Goal: Task Accomplishment & Management: Complete application form

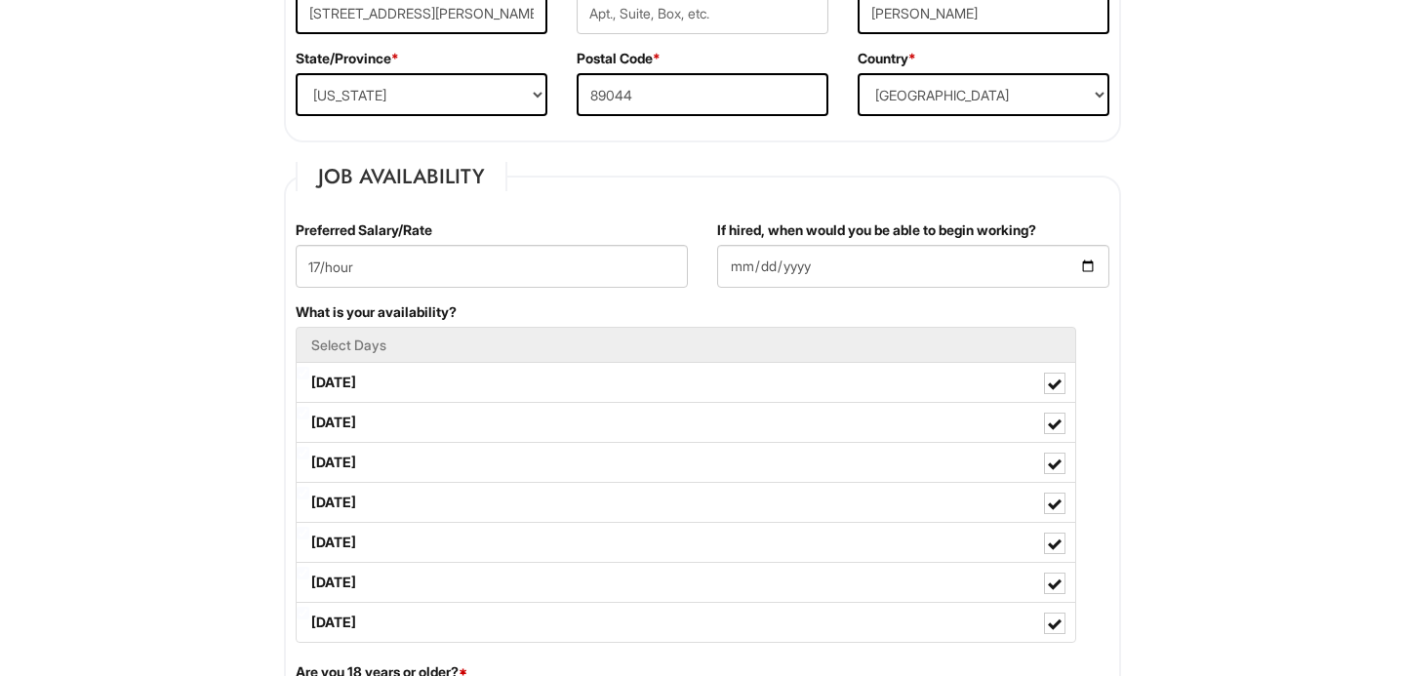
scroll to position [659, 0]
click at [1094, 269] on input "2025-08-11" at bounding box center [913, 267] width 392 height 43
type input "2025-08-18"
click at [326, 266] on input "17/hour" at bounding box center [492, 267] width 392 height 43
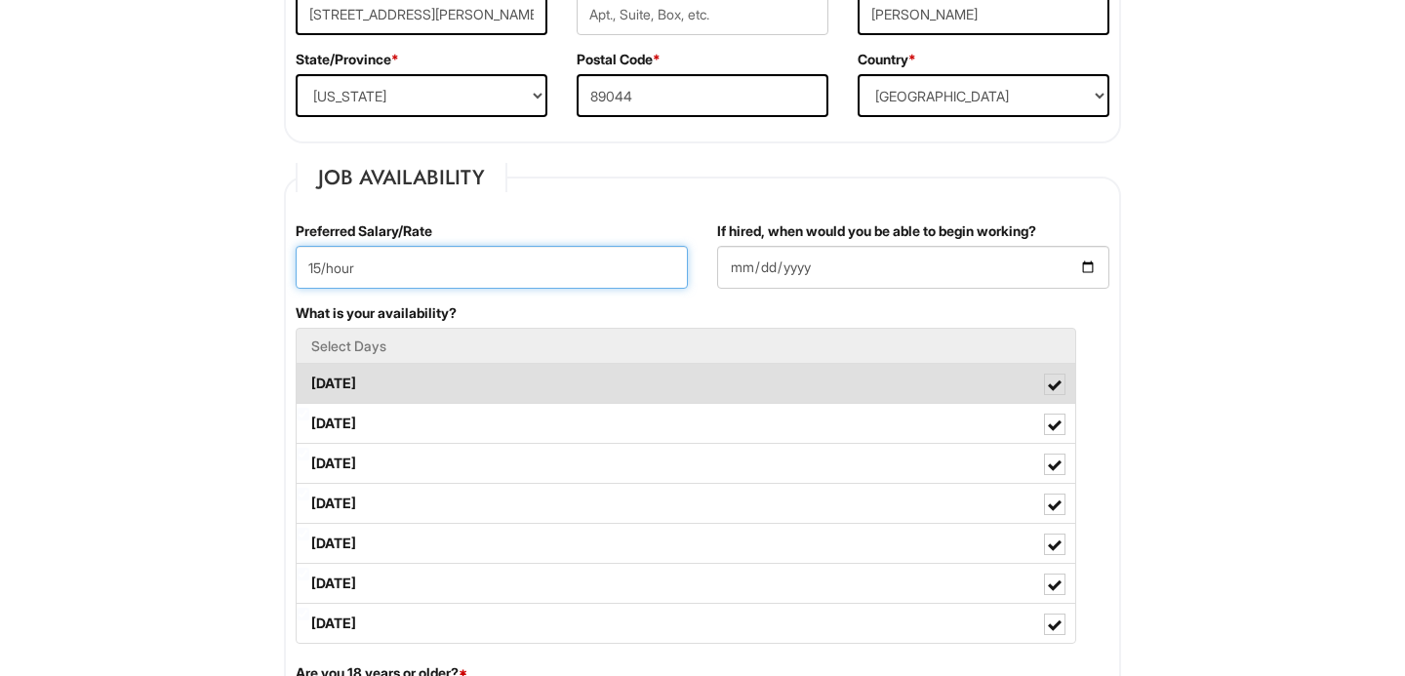
type input "15/hour"
click at [441, 392] on label "Monday" at bounding box center [686, 383] width 779 height 39
click at [309, 381] on Available_Monday "Monday" at bounding box center [303, 374] width 13 height 13
click at [440, 392] on label "Monday" at bounding box center [686, 383] width 779 height 39
click at [309, 381] on Available_Monday "Monday" at bounding box center [303, 374] width 13 height 13
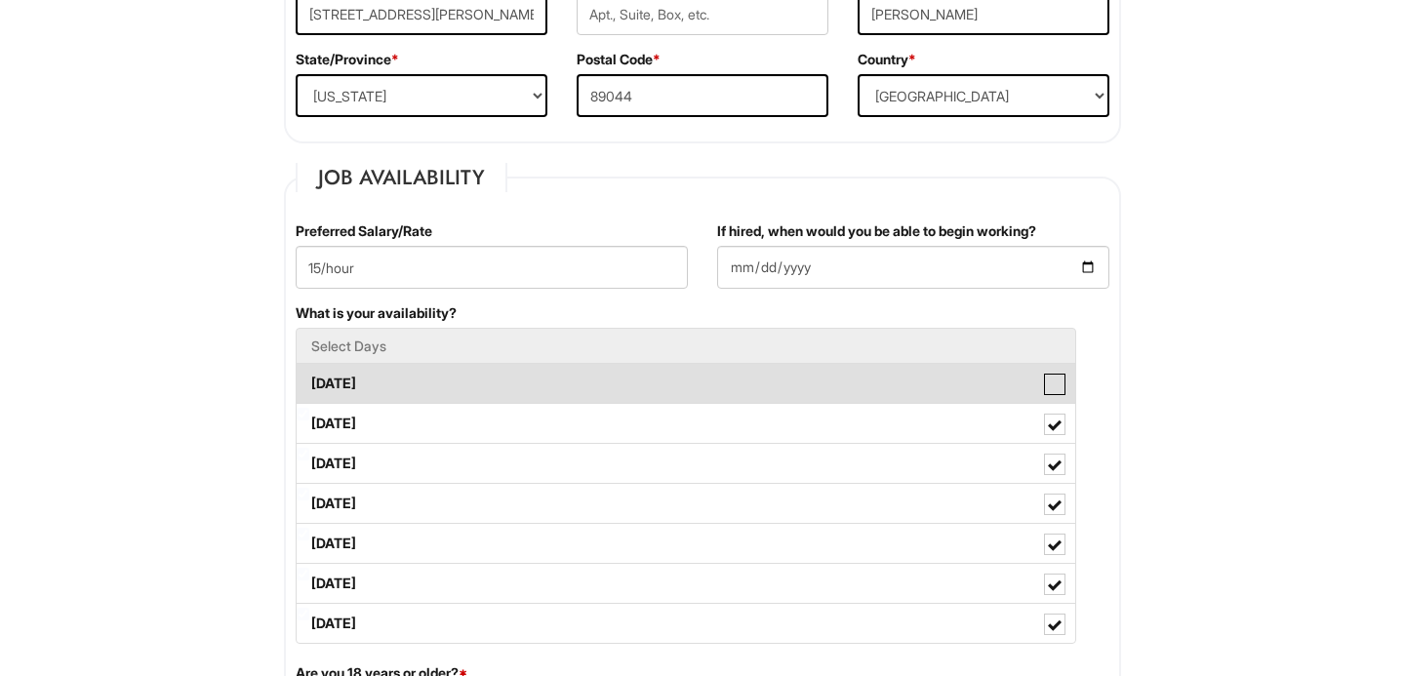
checkbox Available_Monday "true"
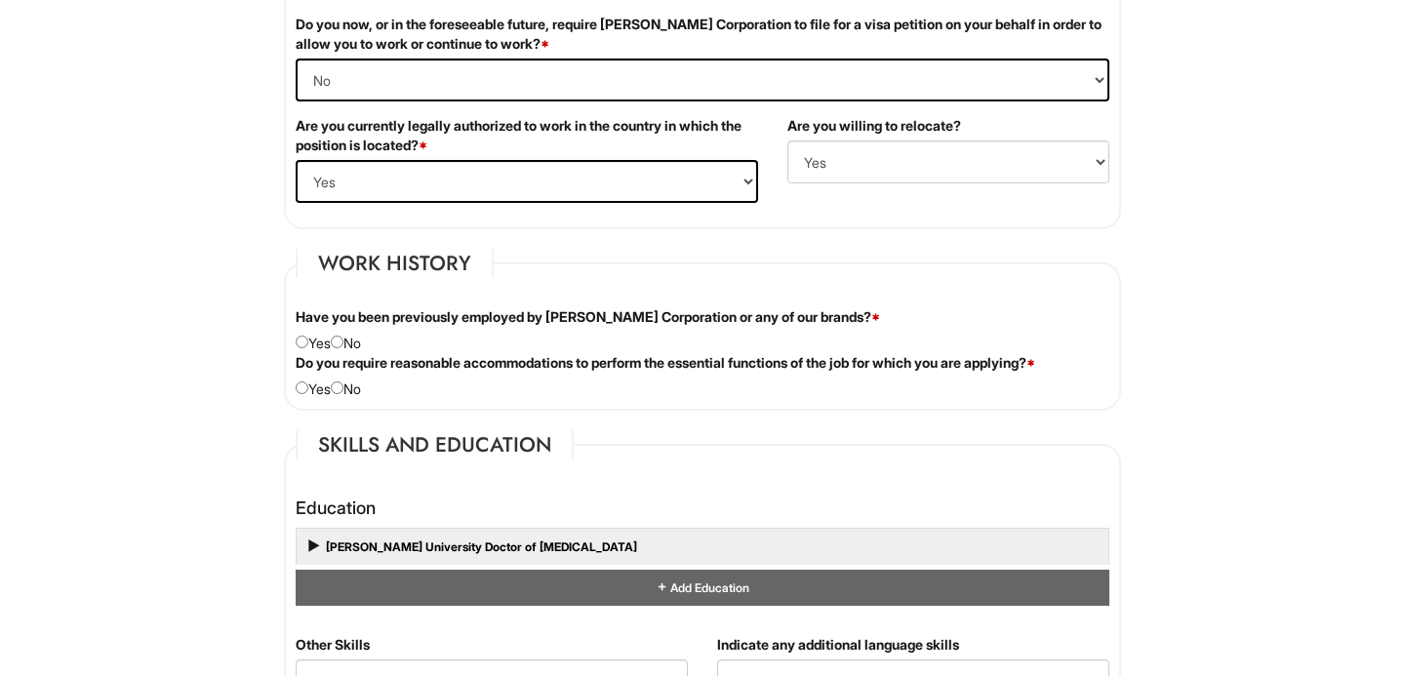
scroll to position [1433, 0]
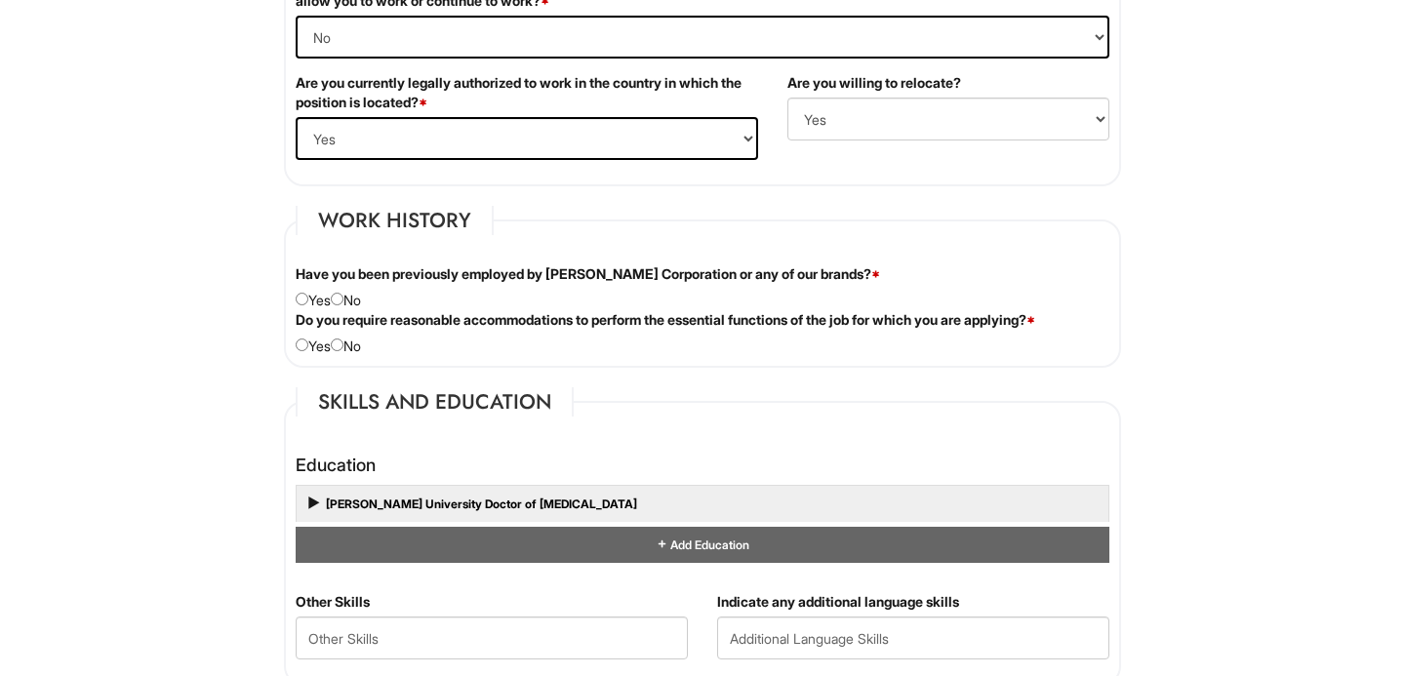
click at [359, 307] on div "Have you been previously employed by Giorgio Armani Corporation or any of our b…" at bounding box center [702, 287] width 843 height 46
click at [357, 296] on div "Have you been previously employed by Giorgio Armani Corporation or any of our b…" at bounding box center [702, 287] width 843 height 46
click at [344, 298] on input "radio" at bounding box center [337, 299] width 13 height 13
radio input "true"
click at [344, 347] on input "radio" at bounding box center [337, 345] width 13 height 13
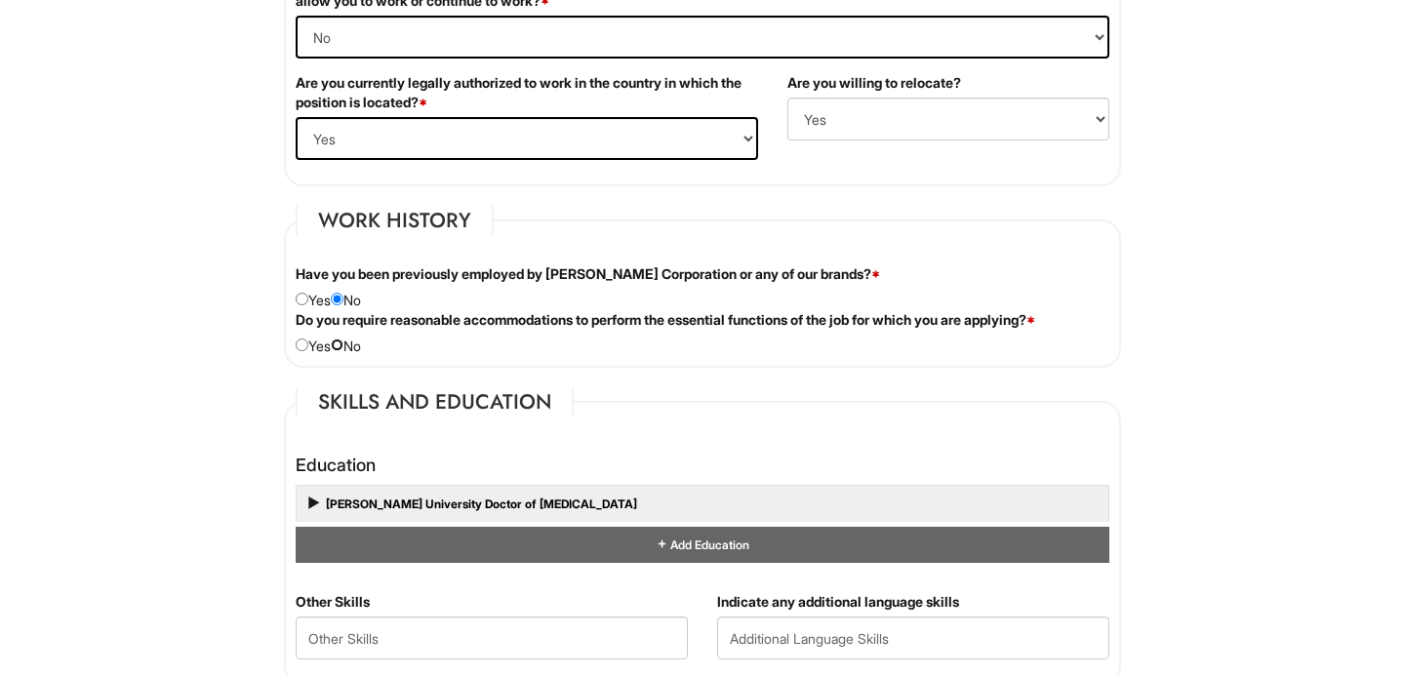
radio input "true"
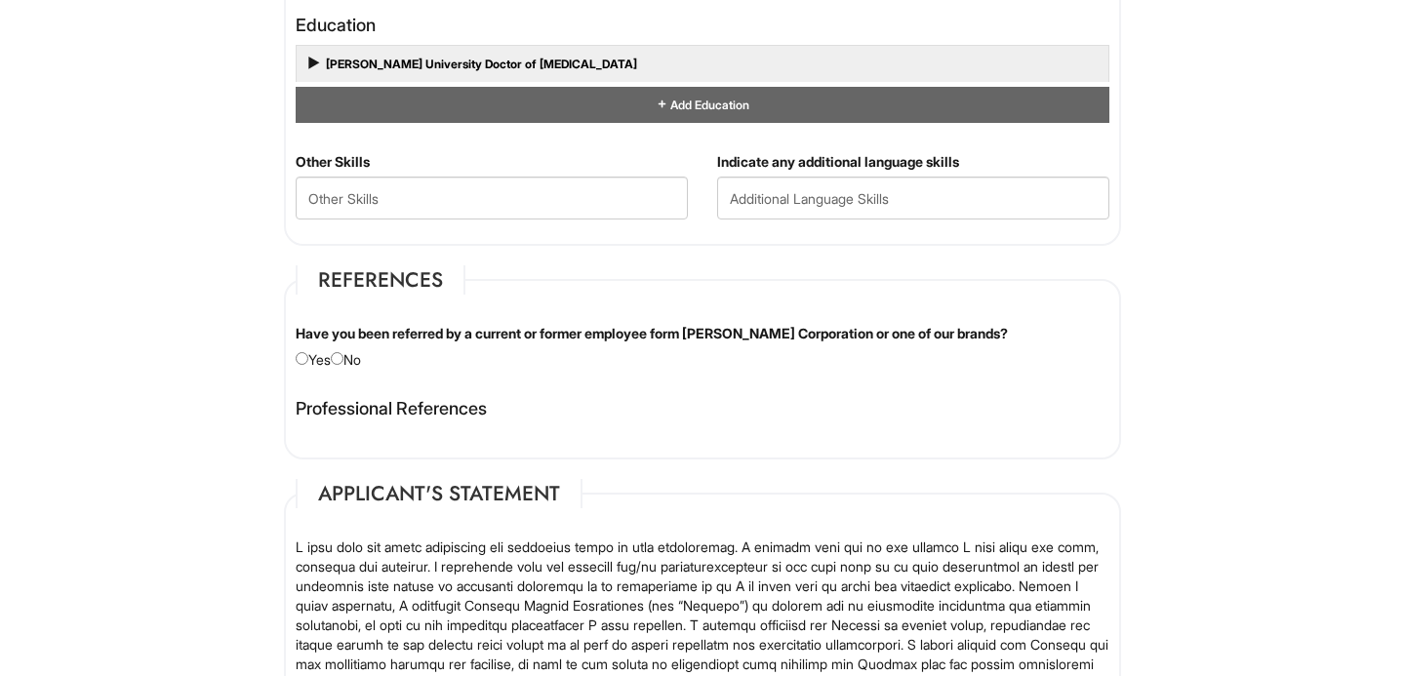
scroll to position [2047, 0]
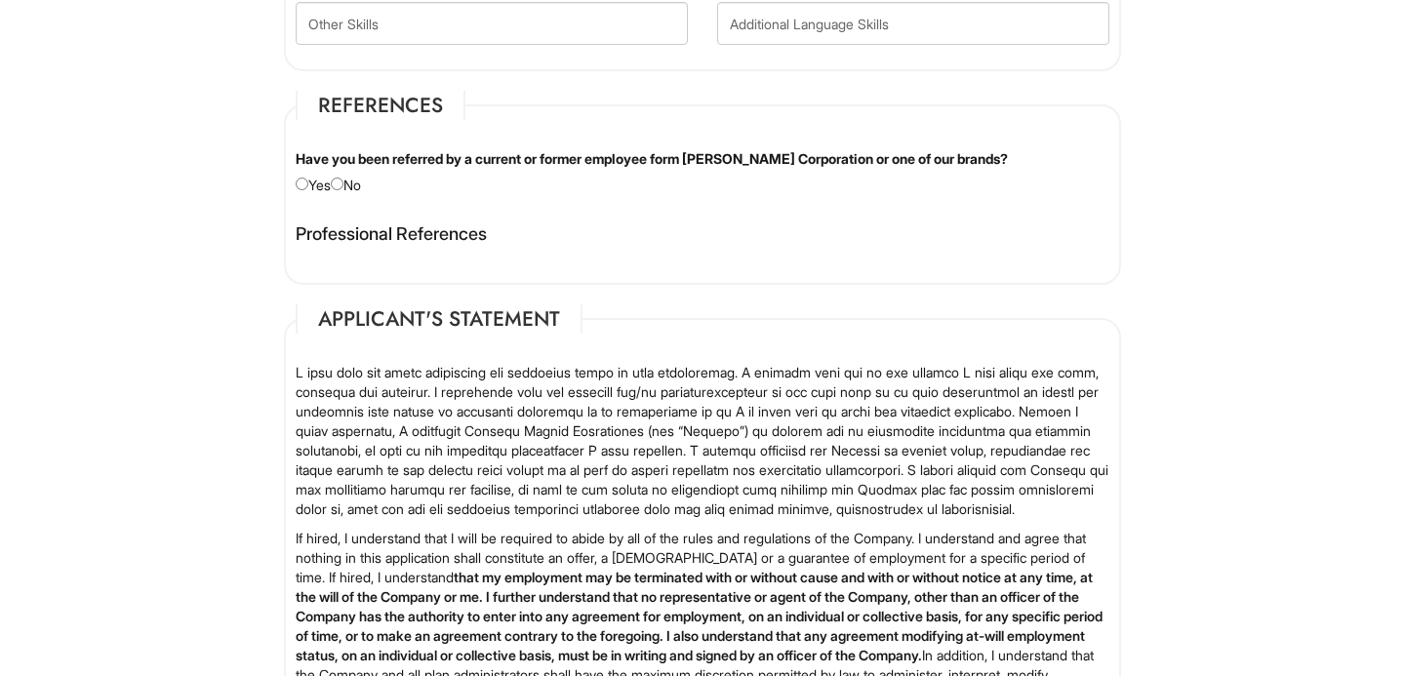
click at [370, 190] on div "Have you been referred by a current or former employee form Giorgio Armani Corp…" at bounding box center [702, 172] width 843 height 46
click at [344, 188] on input "radio" at bounding box center [337, 184] width 13 height 13
radio input "true"
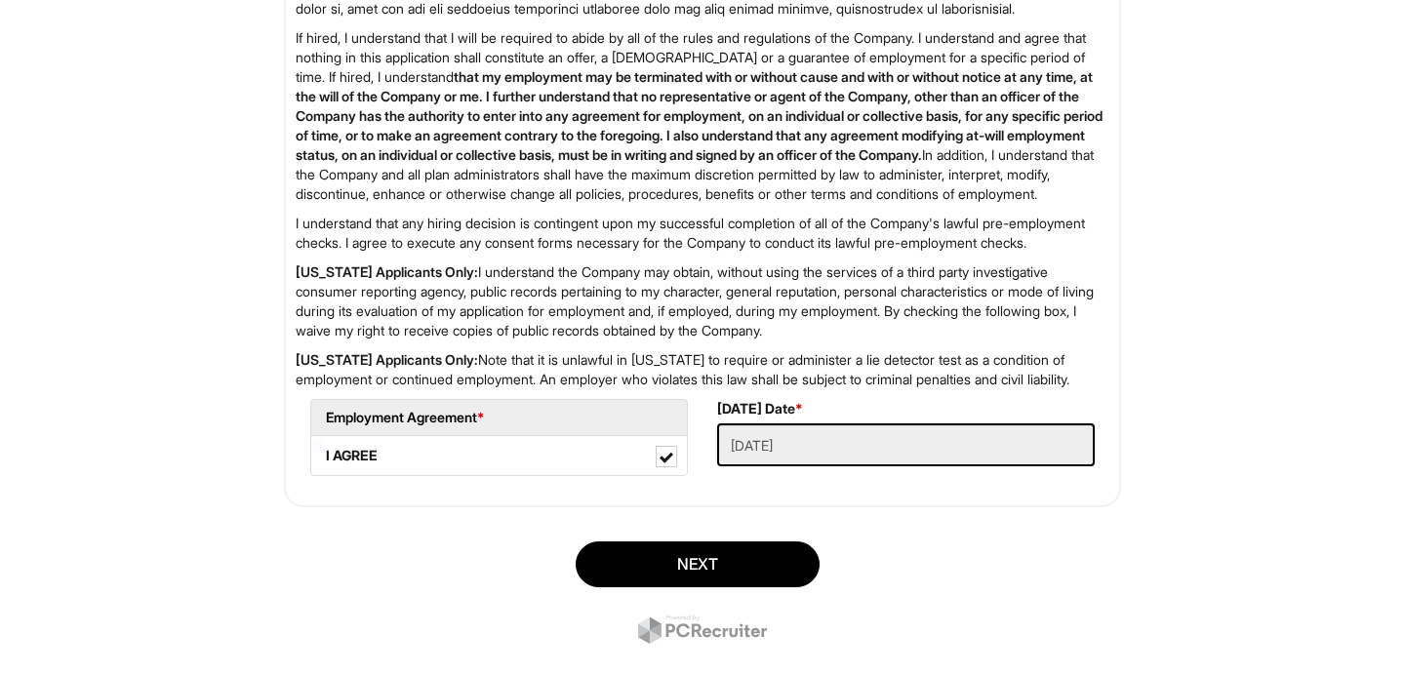
scroll to position [2671, 0]
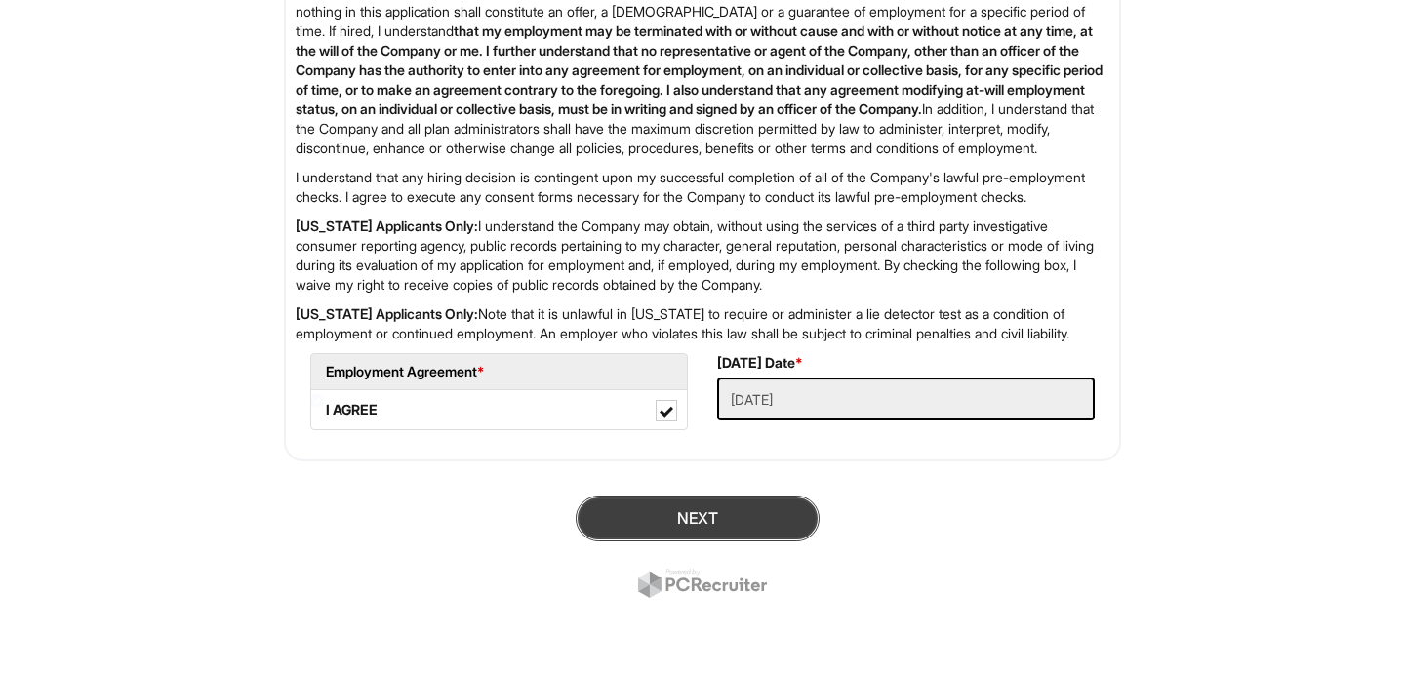
click at [714, 505] on button "Next" at bounding box center [698, 519] width 244 height 46
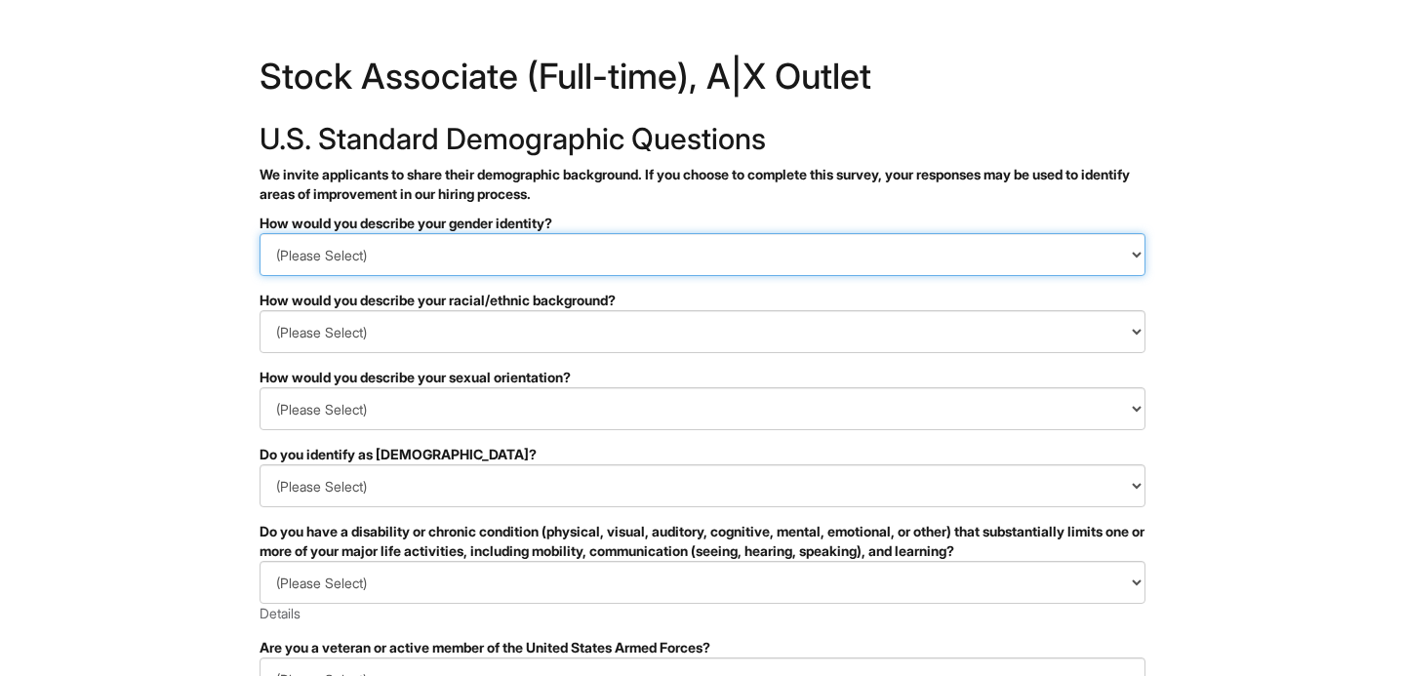
click at [695, 257] on select "(Please Select) Man Woman Non-binary I prefer to self-describe I don't wish to …" at bounding box center [703, 254] width 886 height 43
select select "Man"
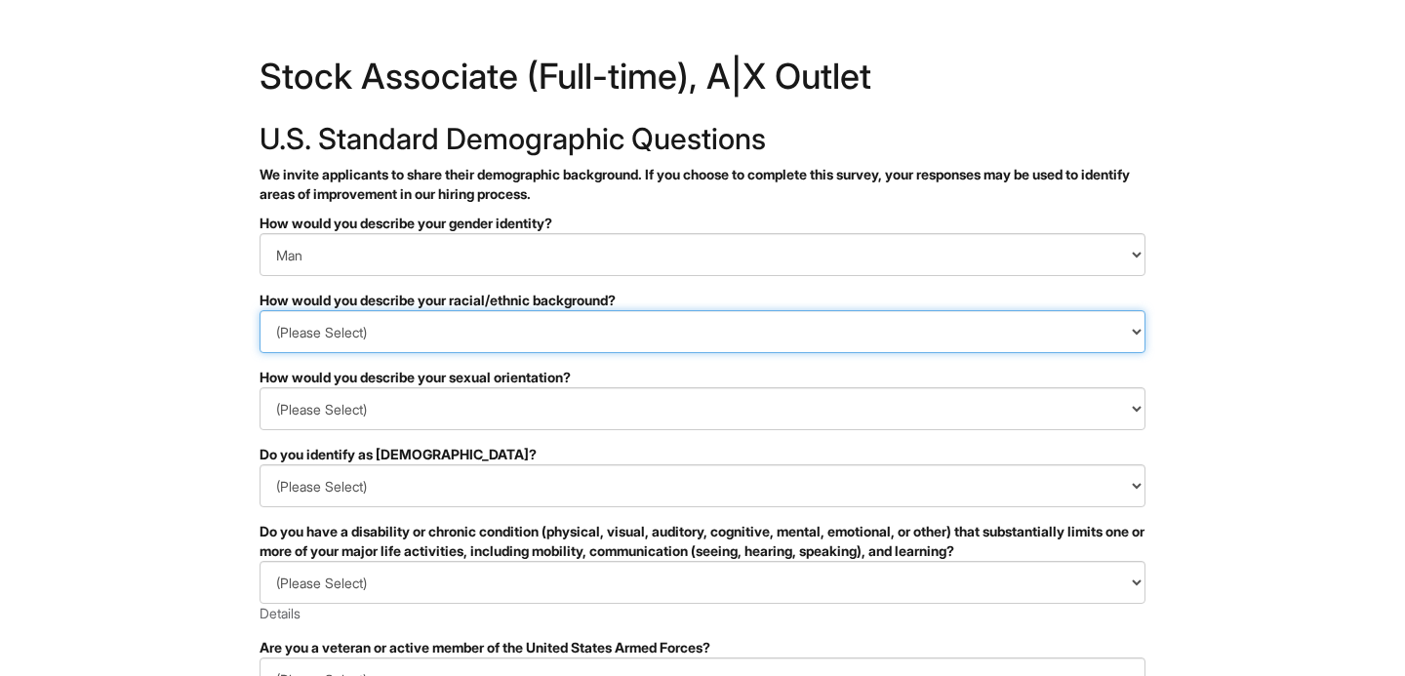
click at [496, 336] on select "(Please Select) Black or of African descent East Asian Hispanic, Latinx or of S…" at bounding box center [703, 331] width 886 height 43
select select "White or European"
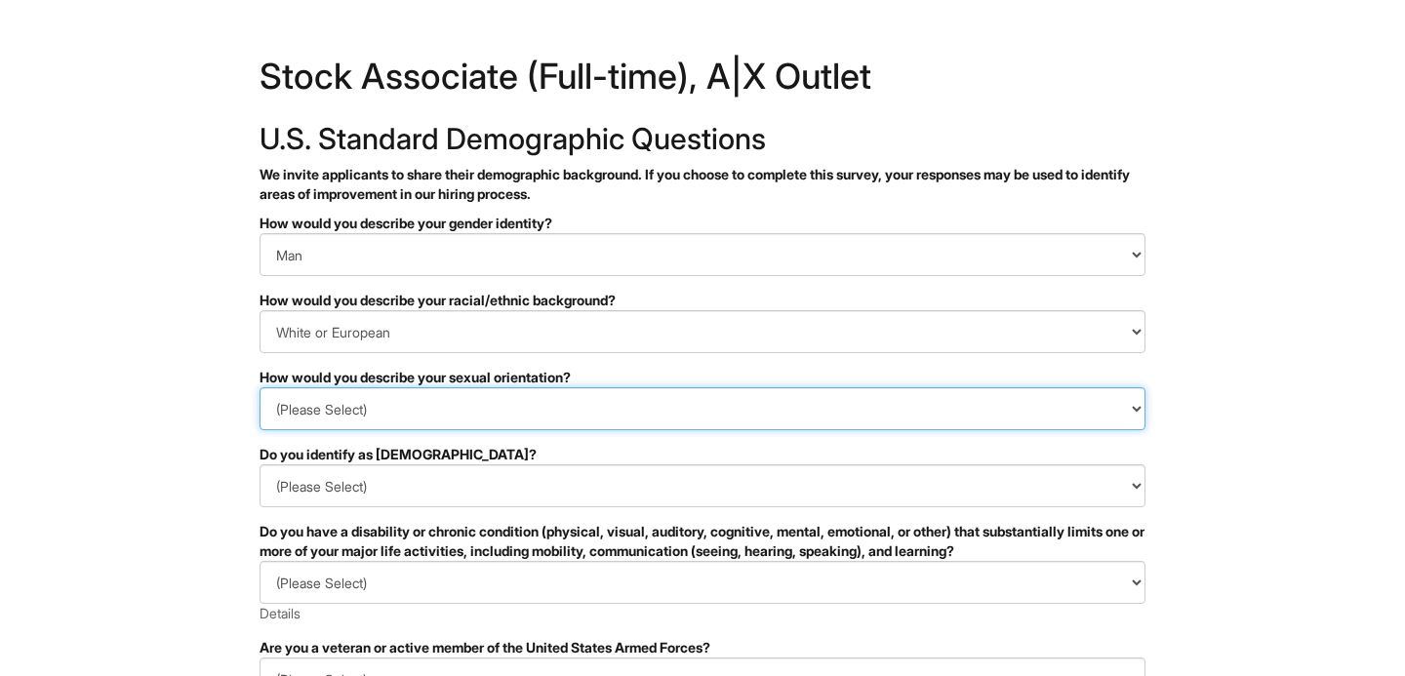
click at [377, 398] on select "(Please Select) Asexual Bisexual and/or pansexual Gay Heterosexual Lesbian Quee…" at bounding box center [703, 408] width 886 height 43
select select "Heterosexual"
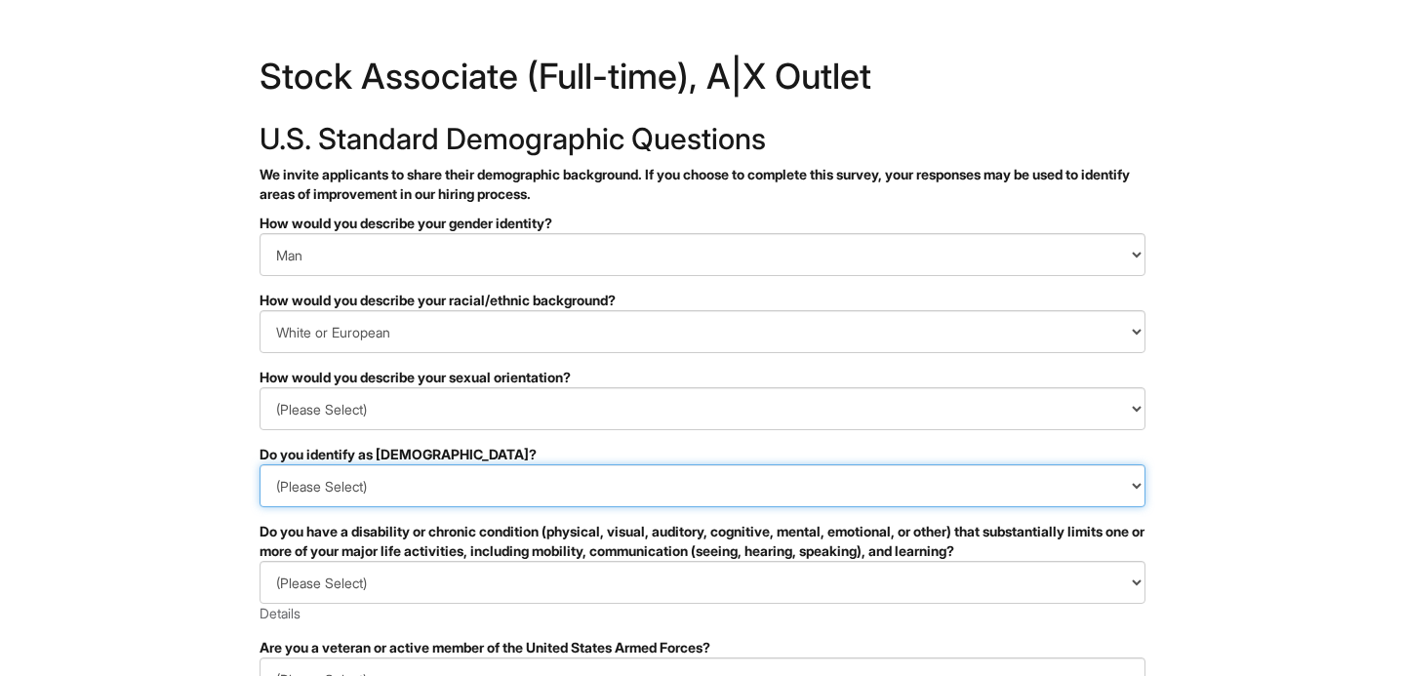
click at [369, 501] on select "(Please Select) Yes No I prefer to self-describe I don't wish to answer" at bounding box center [703, 486] width 886 height 43
select select "No"
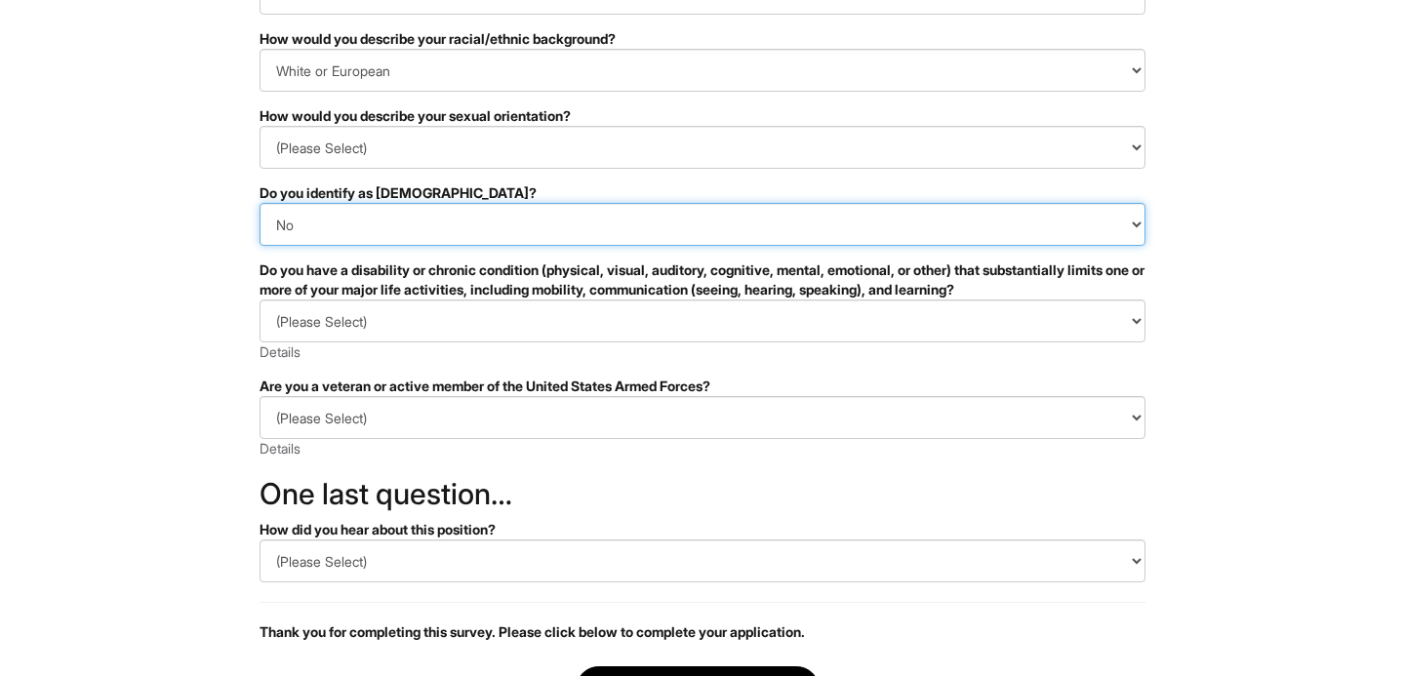
scroll to position [263, 0]
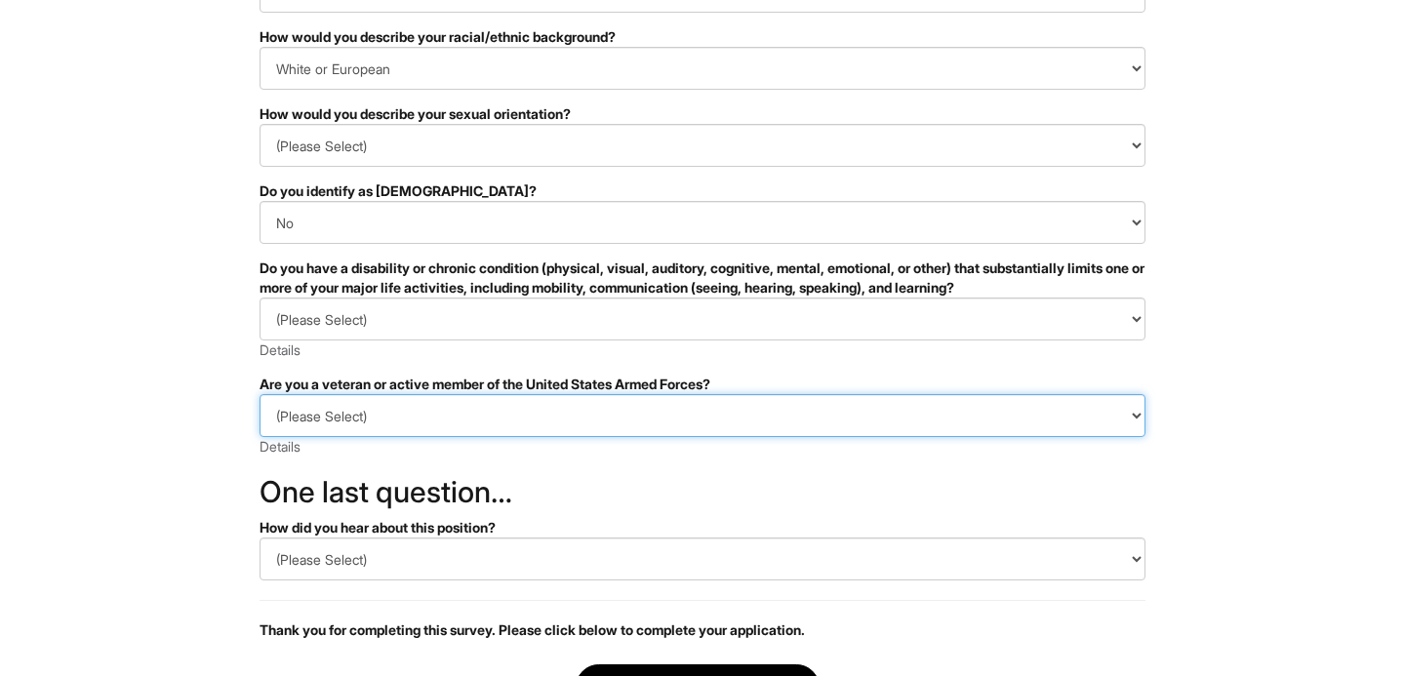
click at [404, 395] on select "(Please Select) I IDENTIFY AS ONE OR MORE OF THE CLASSIFICATIONS OF PROTECTED V…" at bounding box center [703, 415] width 886 height 43
select select "I AM NOT A PROTECTED VETERAN"
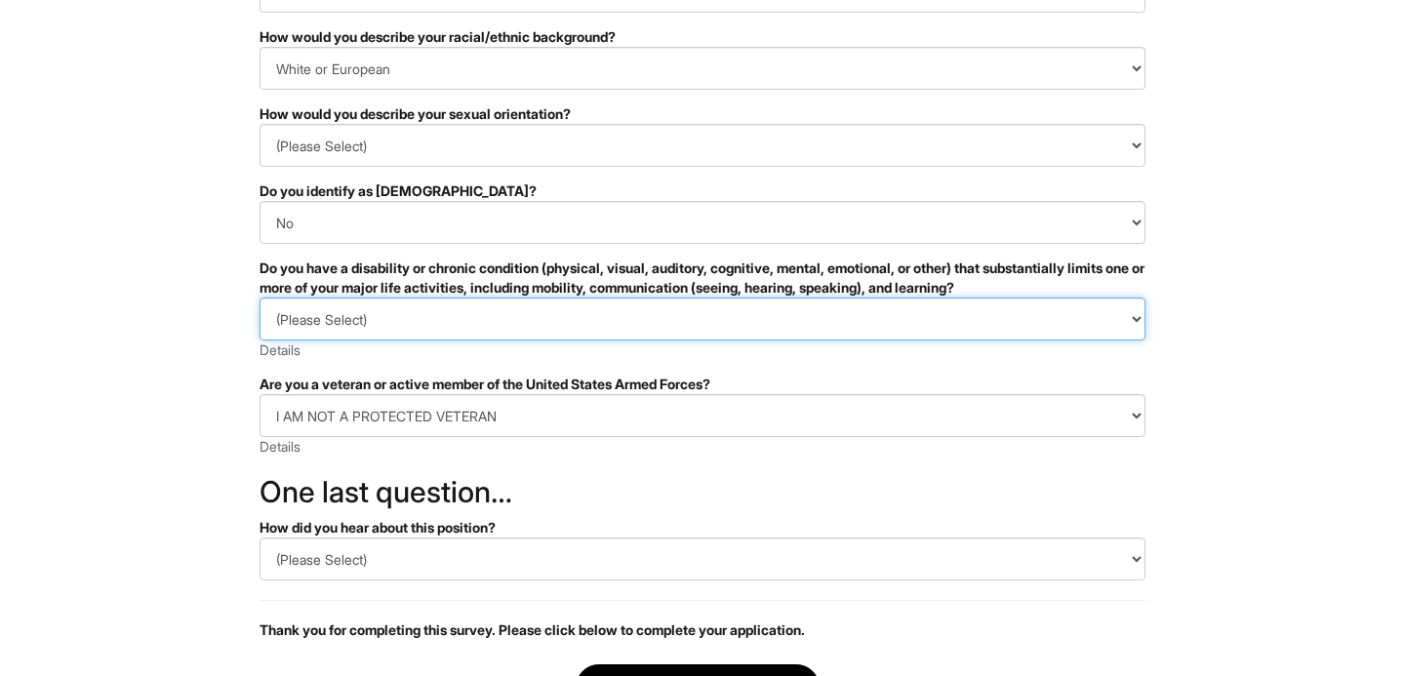
click at [409, 320] on select "(Please Select) YES, I HAVE A DISABILITY (or previously had a disability) NO, I…" at bounding box center [703, 319] width 886 height 43
select select "NO, I DON'T HAVE A DISABILITY"
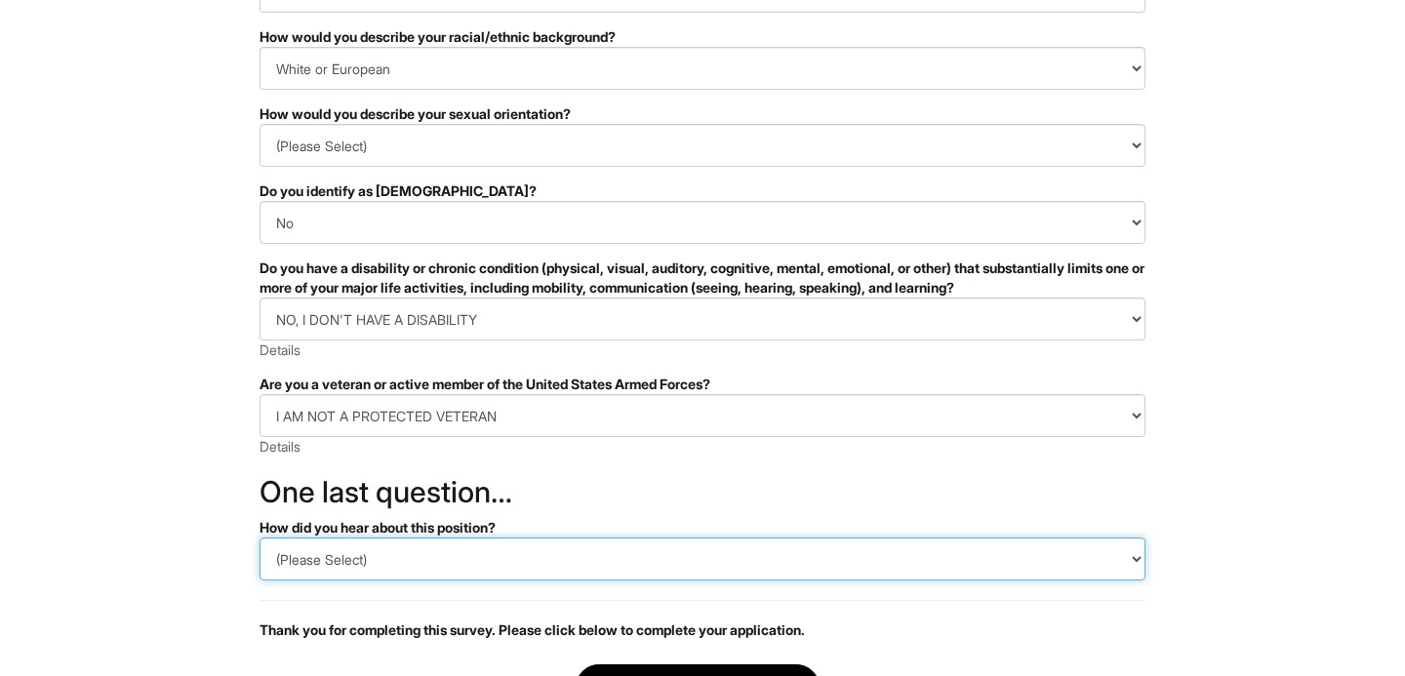
click at [449, 542] on select "(Please Select) CareerBuilder Indeed LinkedIn Monster Referral Other" at bounding box center [703, 559] width 886 height 43
select select "Indeed"
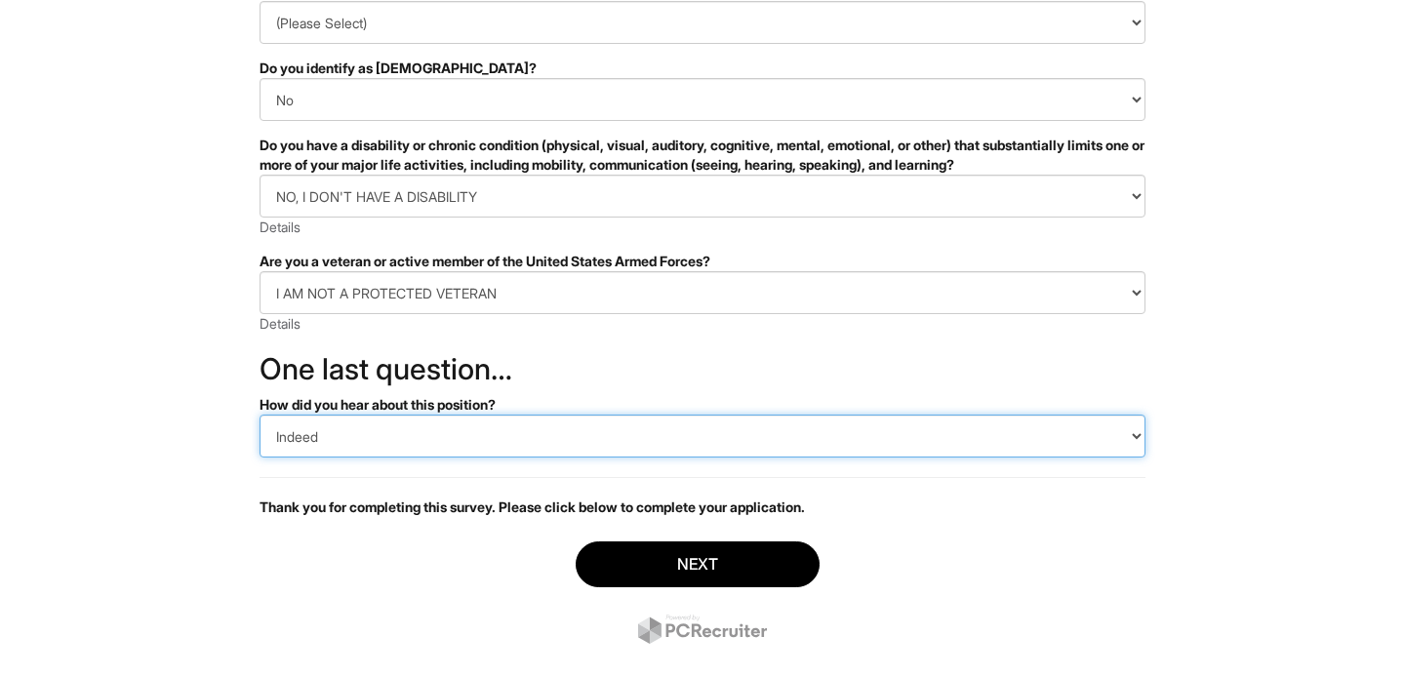
scroll to position [423, 0]
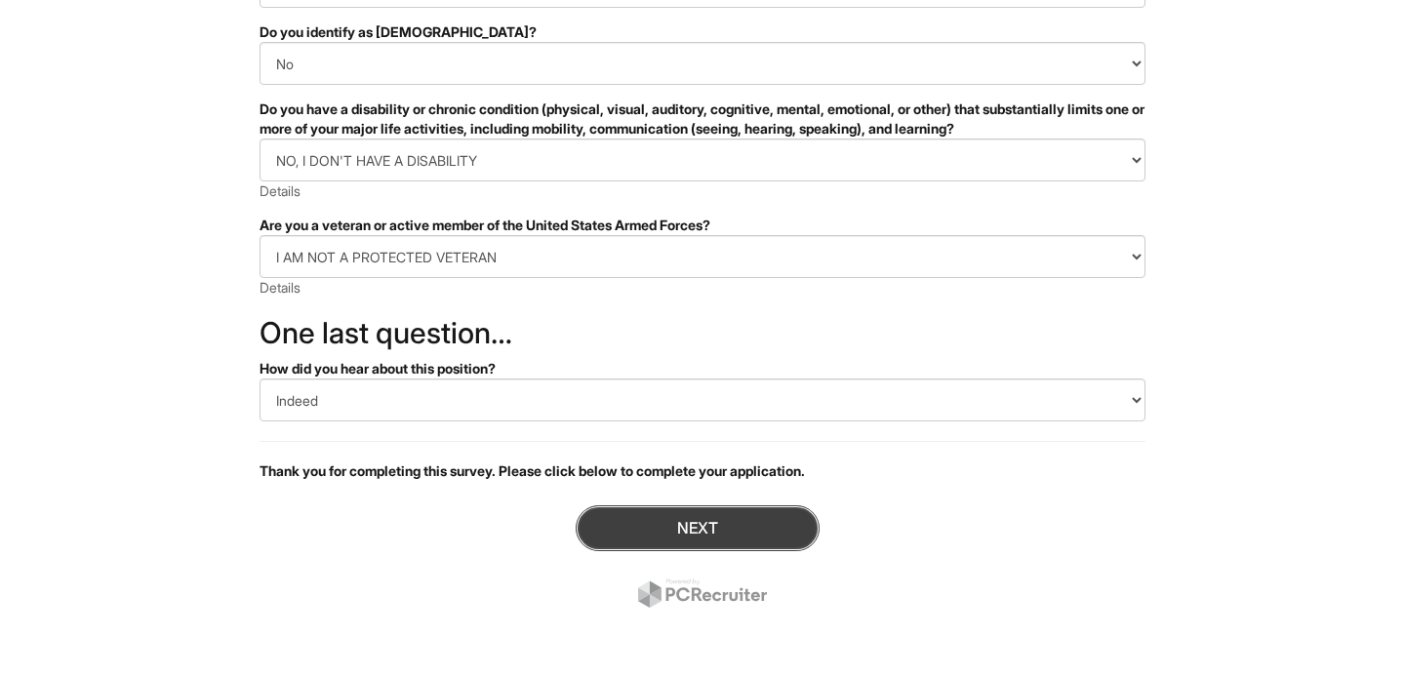
click at [635, 530] on button "Next" at bounding box center [698, 528] width 244 height 46
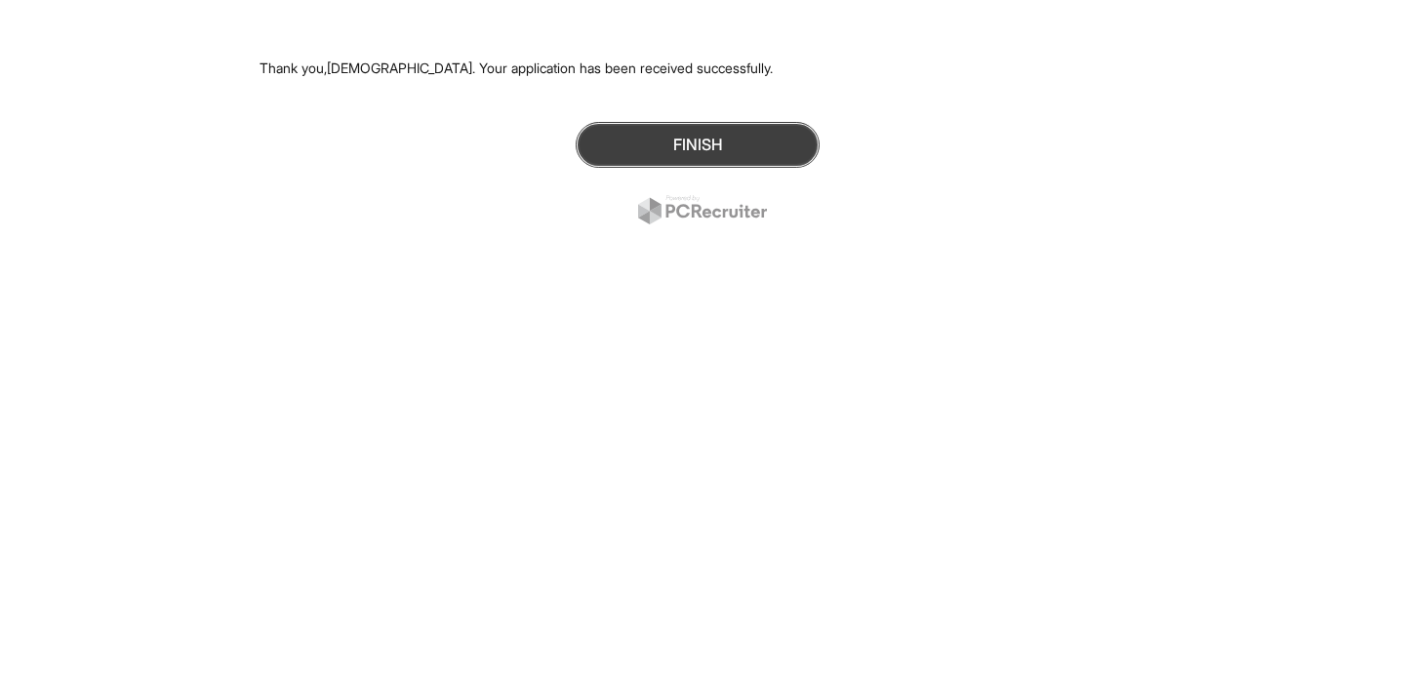
click at [774, 155] on button "Finish" at bounding box center [698, 145] width 244 height 46
